Goal: Check status: Check status

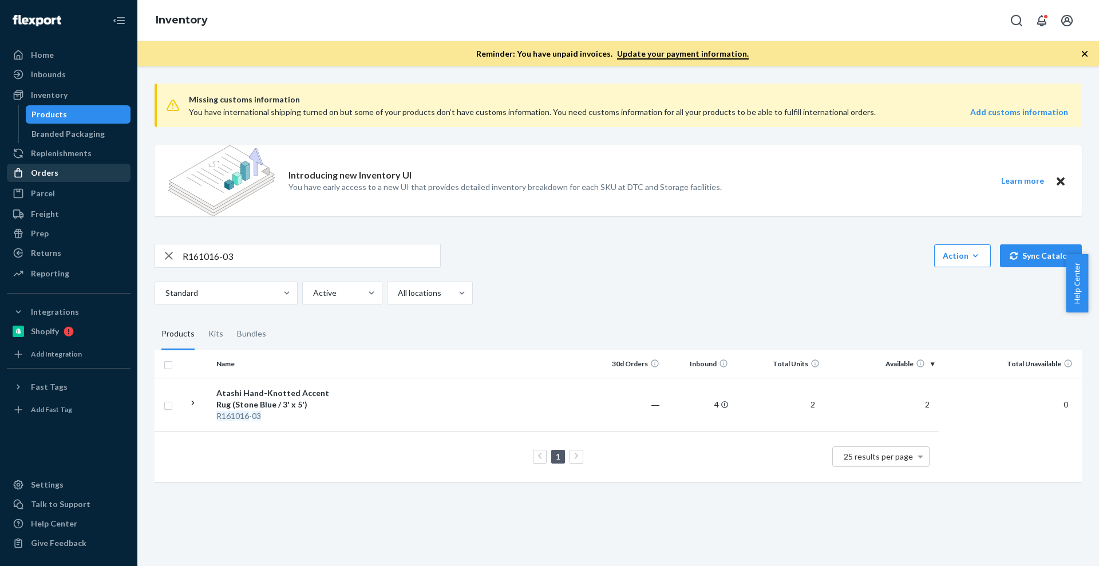
click at [101, 165] on div "Orders" at bounding box center [68, 173] width 121 height 16
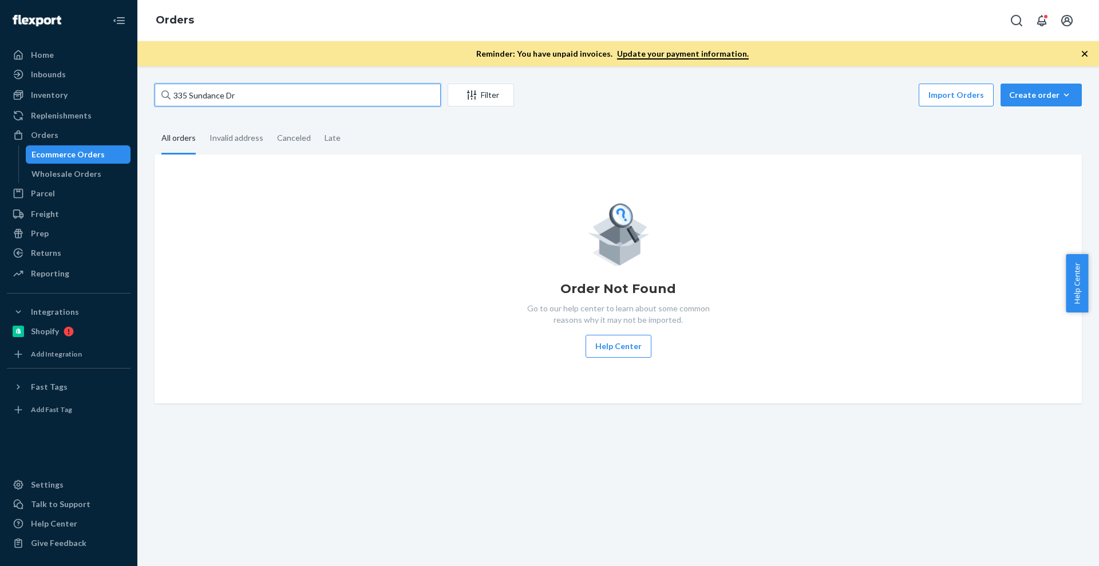
click at [309, 104] on input "335 Sundance Dr" at bounding box center [298, 95] width 286 height 23
paste input "[STREET_ADDRESS]"
type input "[STREET_ADDRESS]"
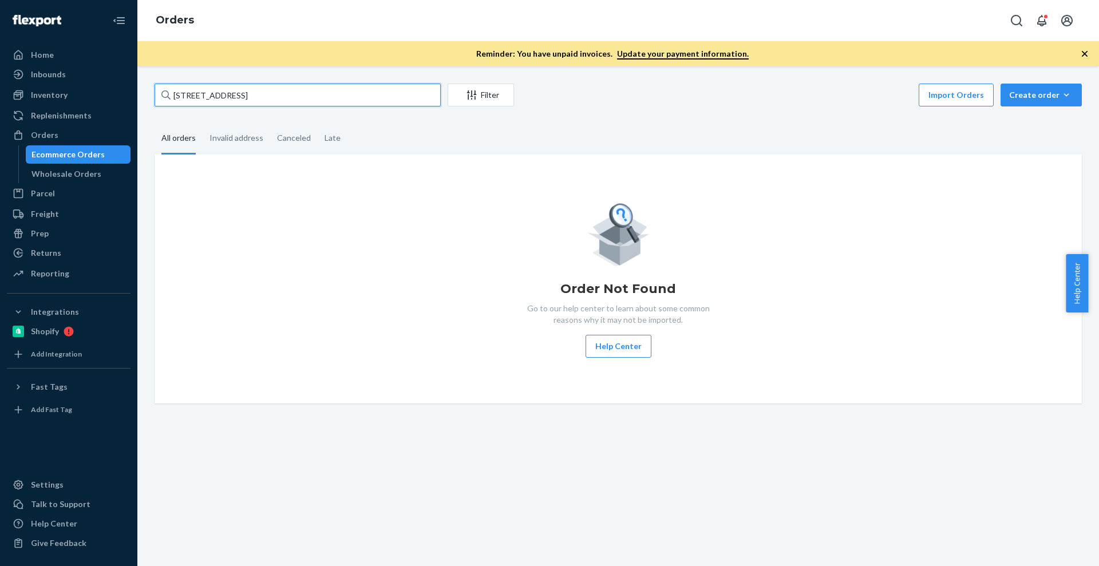
click at [309, 104] on input "[STREET_ADDRESS]" at bounding box center [298, 95] width 286 height 23
drag, startPoint x: 80, startPoint y: 94, endPoint x: 110, endPoint y: 96, distance: 29.8
click at [80, 94] on div "Inventory" at bounding box center [68, 95] width 121 height 16
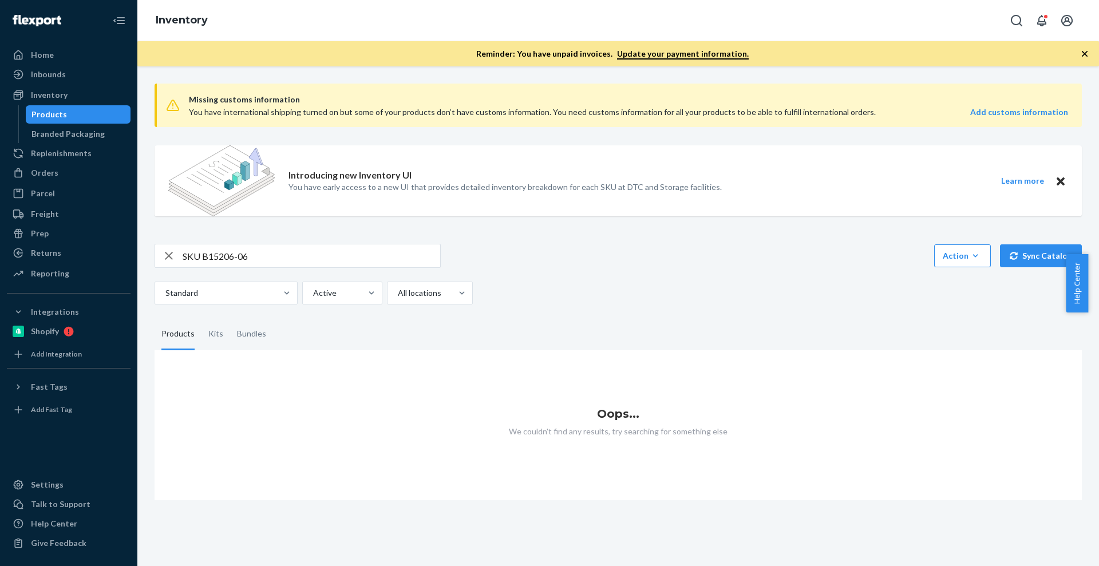
click at [203, 265] on input "SKU B15206-06" at bounding box center [312, 255] width 258 height 23
click at [196, 258] on input "SKU B15206-06" at bounding box center [312, 255] width 258 height 23
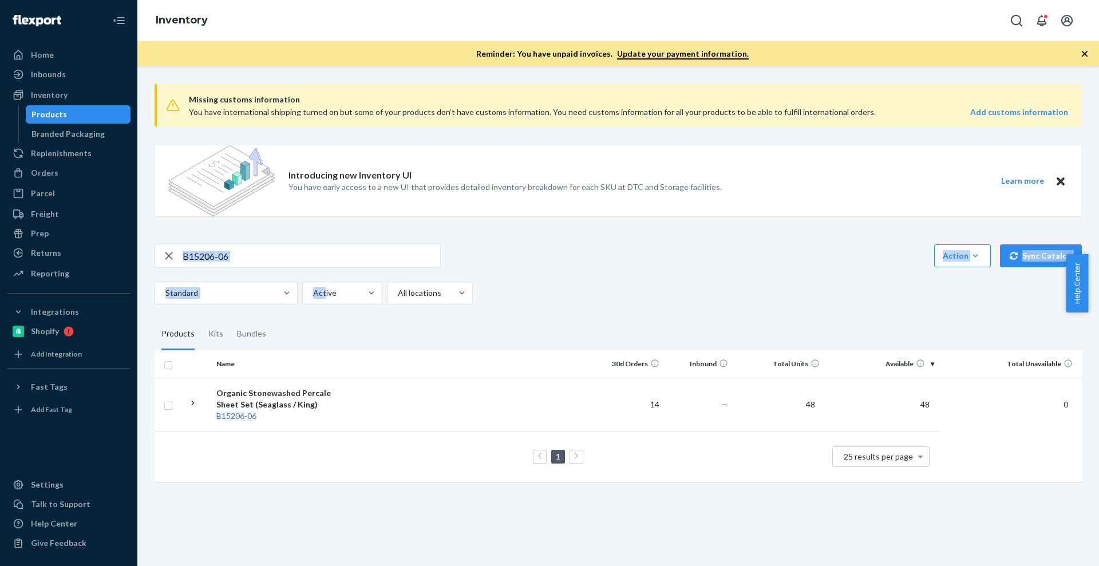
drag, startPoint x: 324, startPoint y: 269, endPoint x: 329, endPoint y: 259, distance: 10.5
click at [325, 266] on div "B15206-06 Action Create product Create kit or bundle Bulk create products Bulk …" at bounding box center [619, 274] width 928 height 61
click at [329, 259] on input "B15206-06" at bounding box center [312, 255] width 258 height 23
click at [328, 260] on input "B15206-06" at bounding box center [312, 255] width 258 height 23
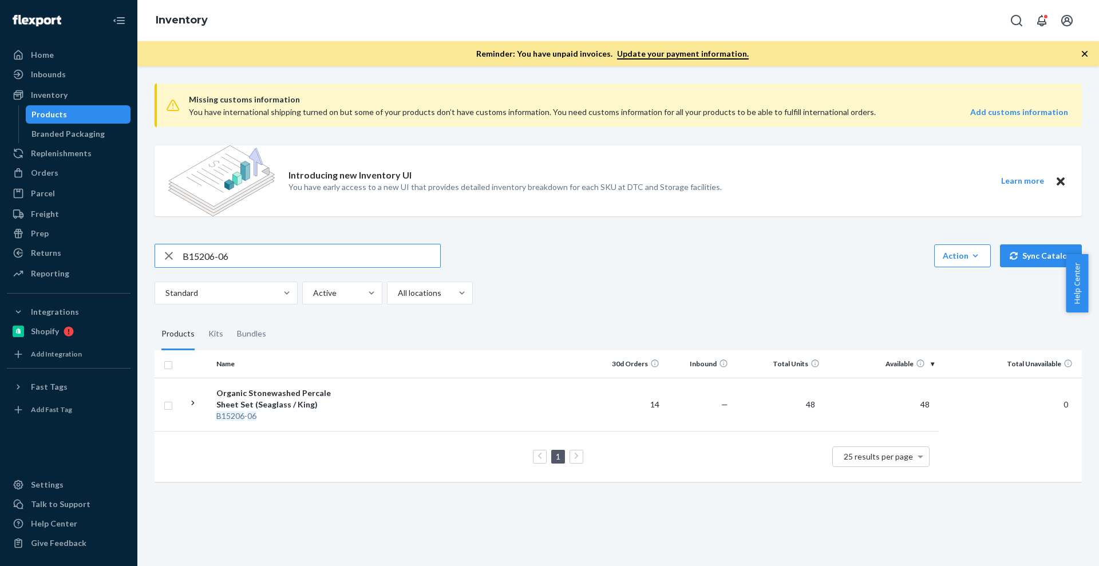
click at [328, 260] on input "B15206-06" at bounding box center [312, 255] width 258 height 23
paste input "86002-09"
type input "B86002-09"
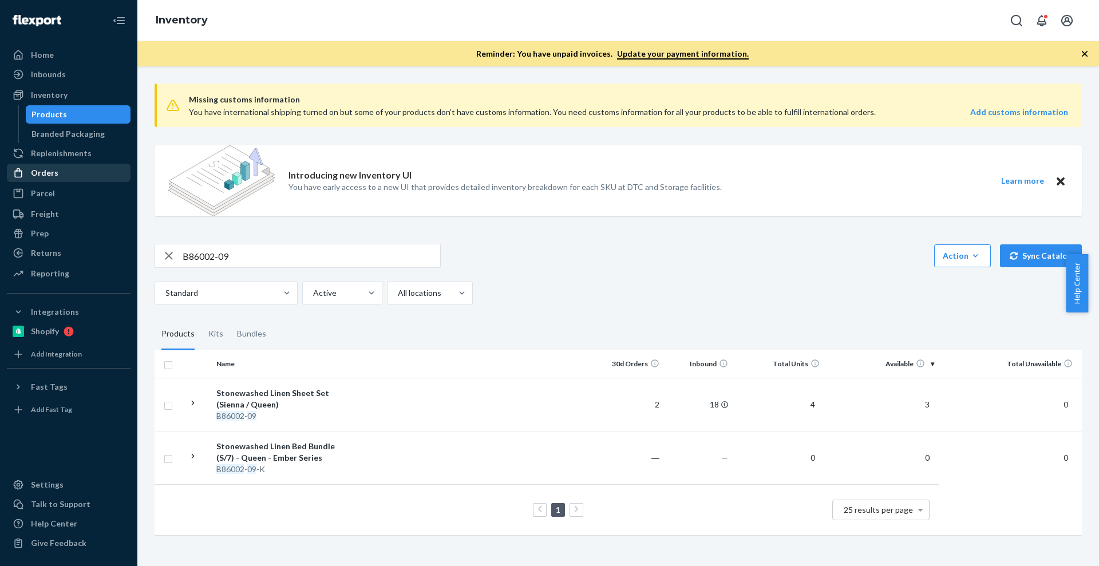
click at [72, 169] on div "Orders" at bounding box center [68, 173] width 121 height 16
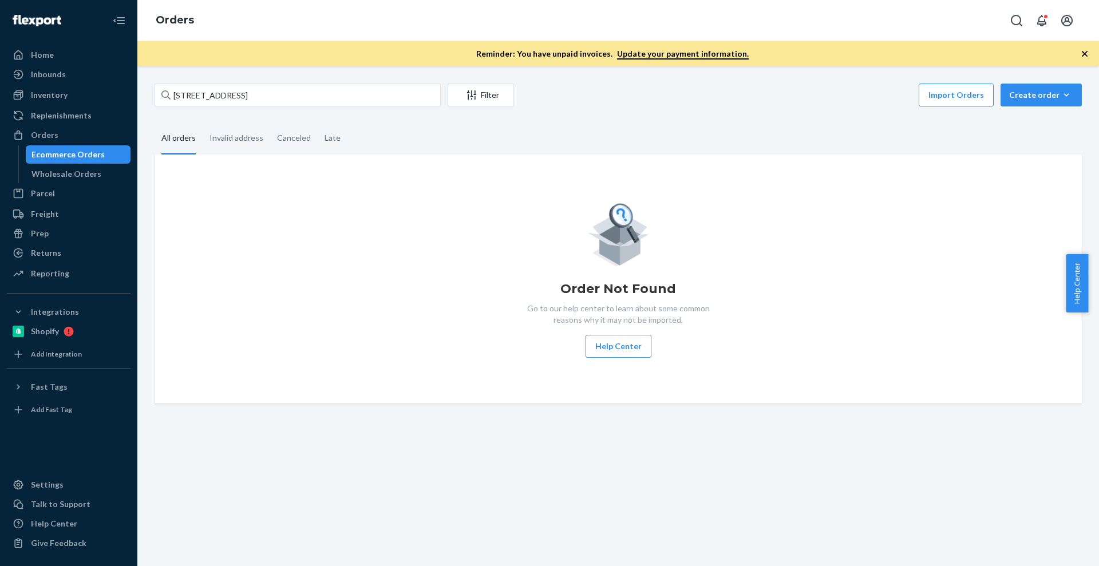
click at [266, 110] on div "[STREET_ADDRESS] Filter Import Orders Create order Ecommerce order Removal orde…" at bounding box center [618, 244] width 945 height 320
click at [277, 99] on input "[STREET_ADDRESS]" at bounding box center [298, 95] width 286 height 23
drag, startPoint x: 277, startPoint y: 100, endPoint x: 292, endPoint y: 99, distance: 14.9
click at [279, 99] on input "[STREET_ADDRESS]" at bounding box center [298, 95] width 286 height 23
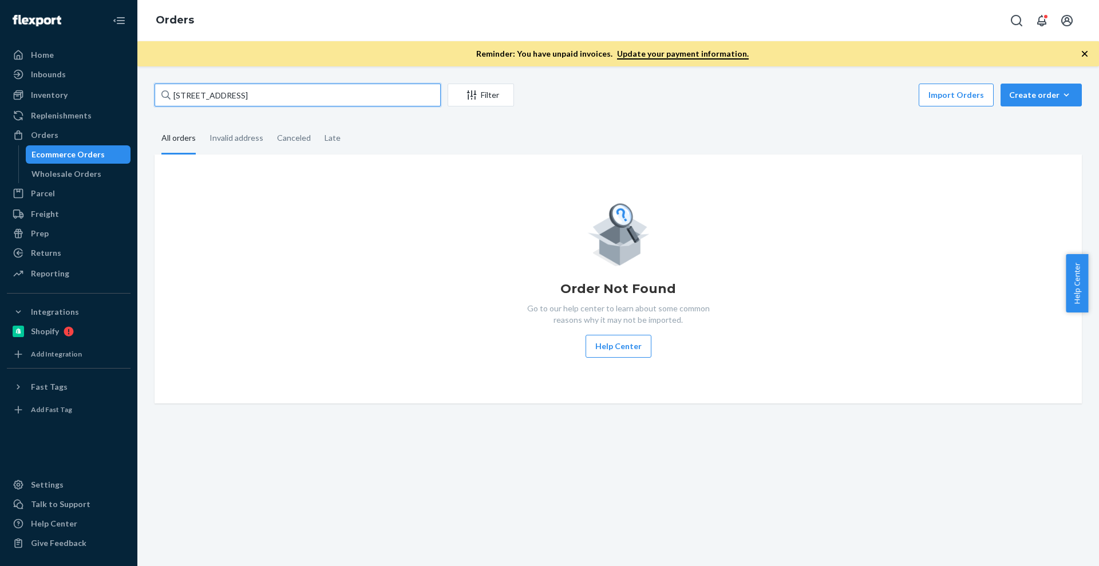
paste input "[STREET_ADDRESS][PERSON_NAME]"
type input "[STREET_ADDRESS][PERSON_NAME]"
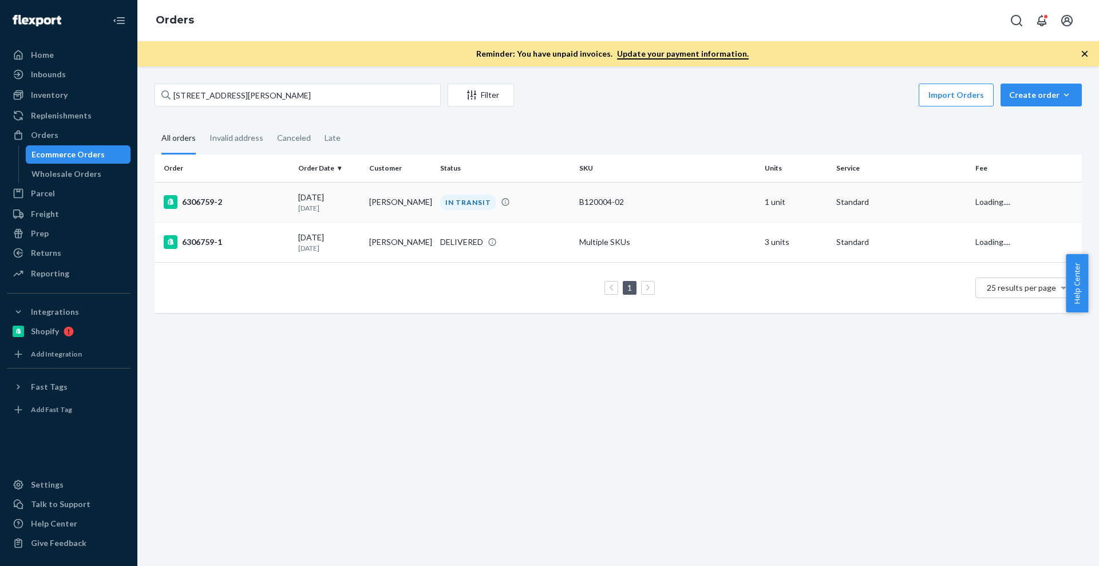
click at [250, 197] on div "6306759-2" at bounding box center [226, 202] width 125 height 14
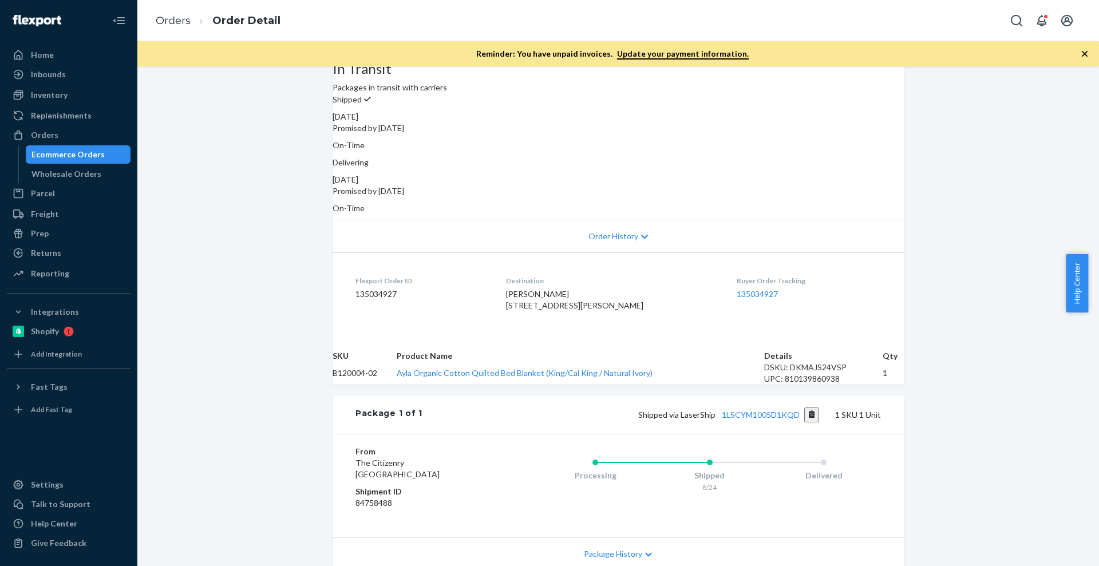
scroll to position [143, 0]
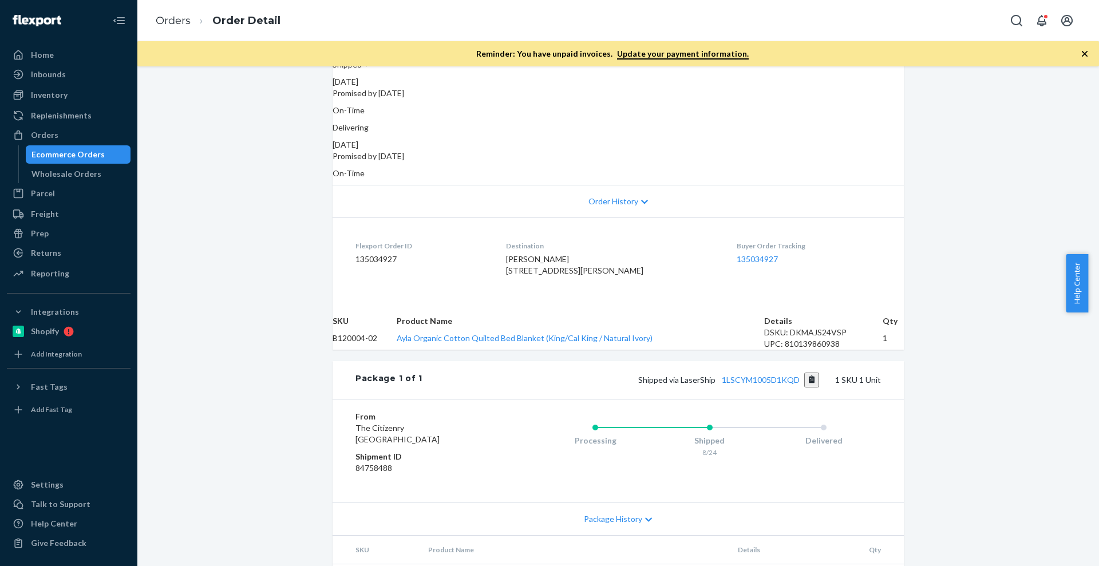
click at [432, 275] on div "Flexport Order ID 135034927" at bounding box center [422, 261] width 132 height 40
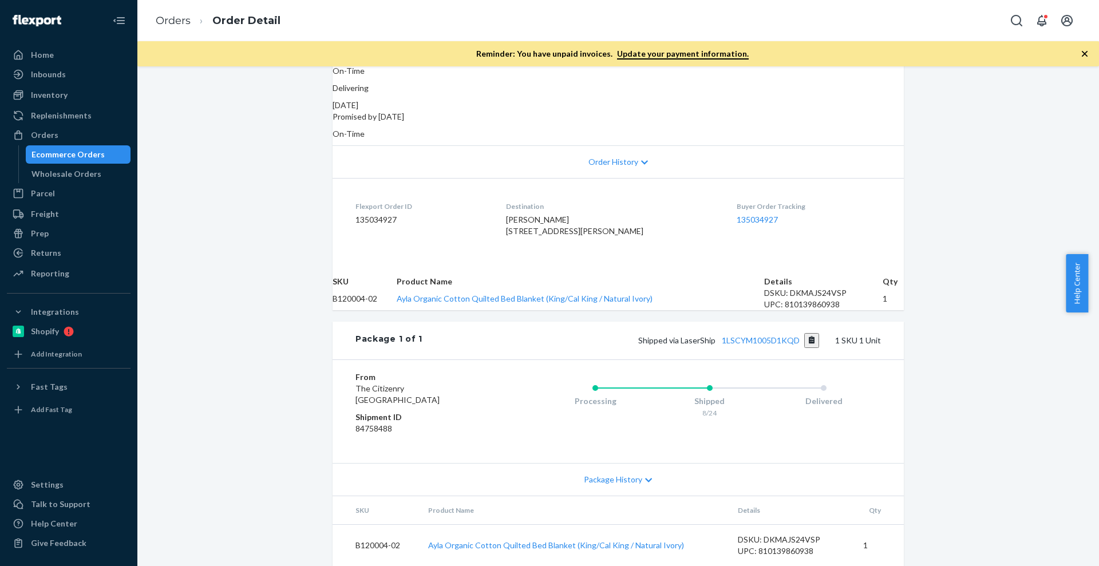
scroll to position [241, 0]
click at [805, 333] on button "Copy tracking number" at bounding box center [811, 340] width 15 height 15
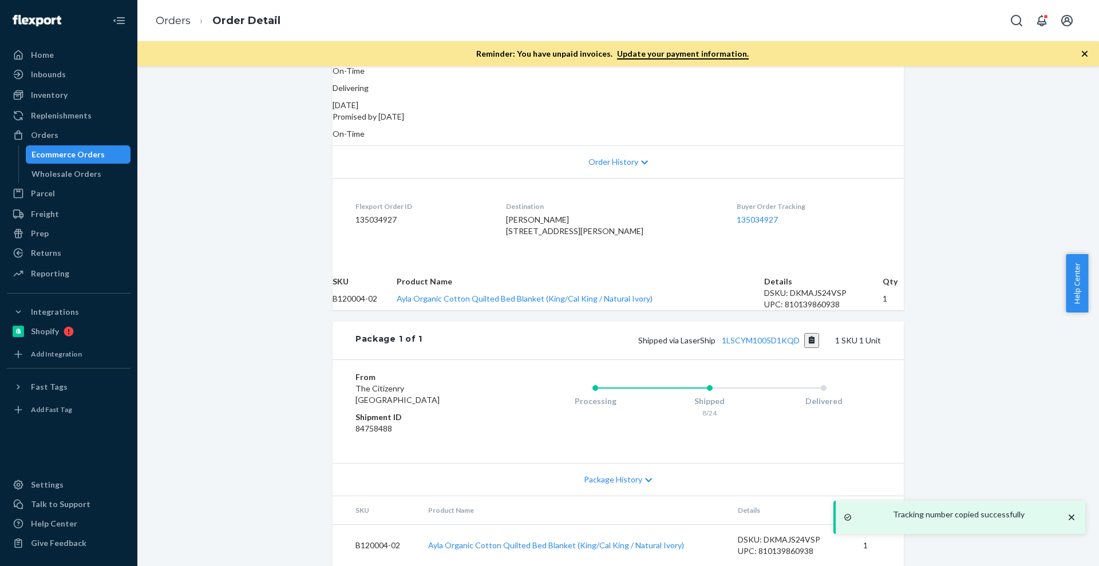
click at [782, 333] on div "Shipped via LaserShip 1LSCYM1005D1KQD 1 SKU 1 Unit" at bounding box center [652, 340] width 459 height 15
click at [778, 336] on link "1LSCYM1005D1KQD" at bounding box center [761, 341] width 78 height 10
